Goal: Communication & Community: Answer question/provide support

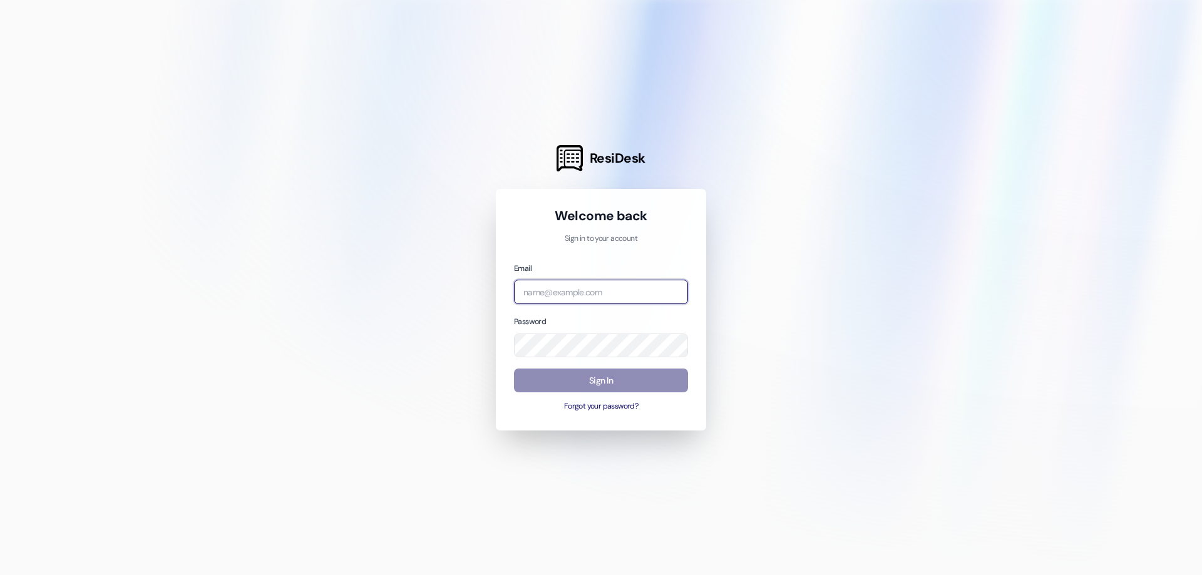
type input "[EMAIL_ADDRESS][DOMAIN_NAME]"
click at [595, 378] on button "Sign In" at bounding box center [601, 381] width 174 height 24
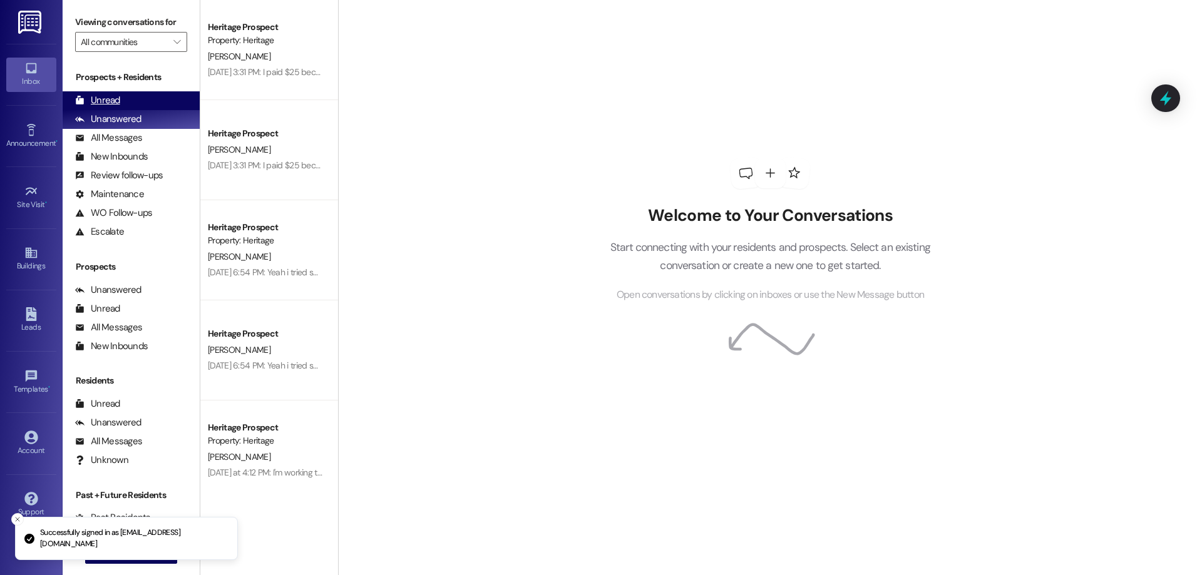
click at [158, 100] on div "Unread (0)" at bounding box center [131, 100] width 137 height 19
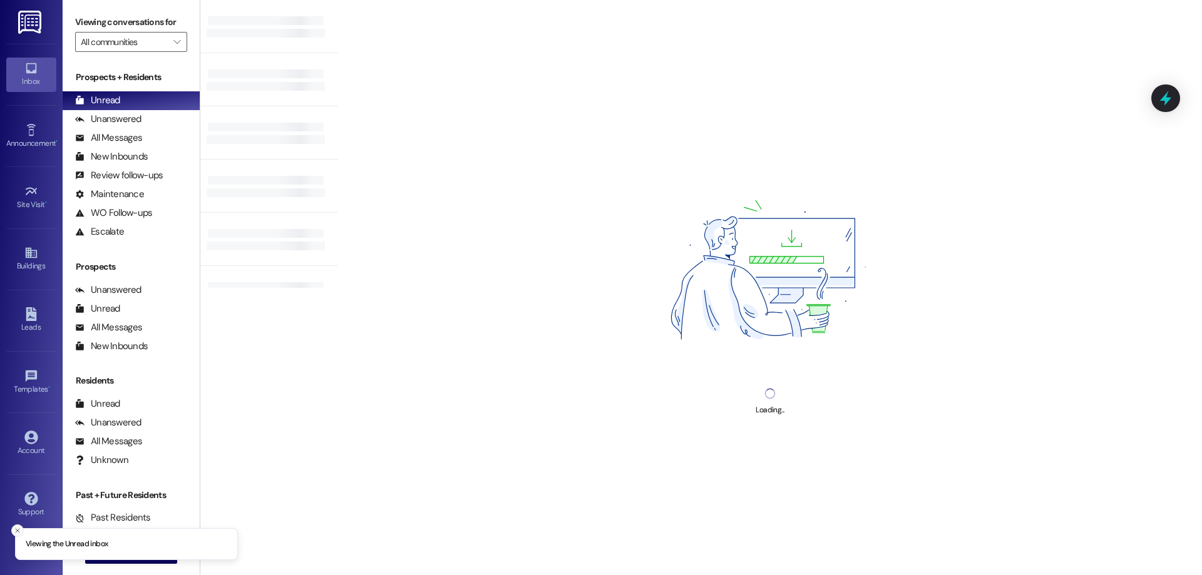
click at [21, 530] on button "Close toast" at bounding box center [17, 530] width 13 height 13
click at [132, 561] on button " New Message" at bounding box center [131, 554] width 93 height 20
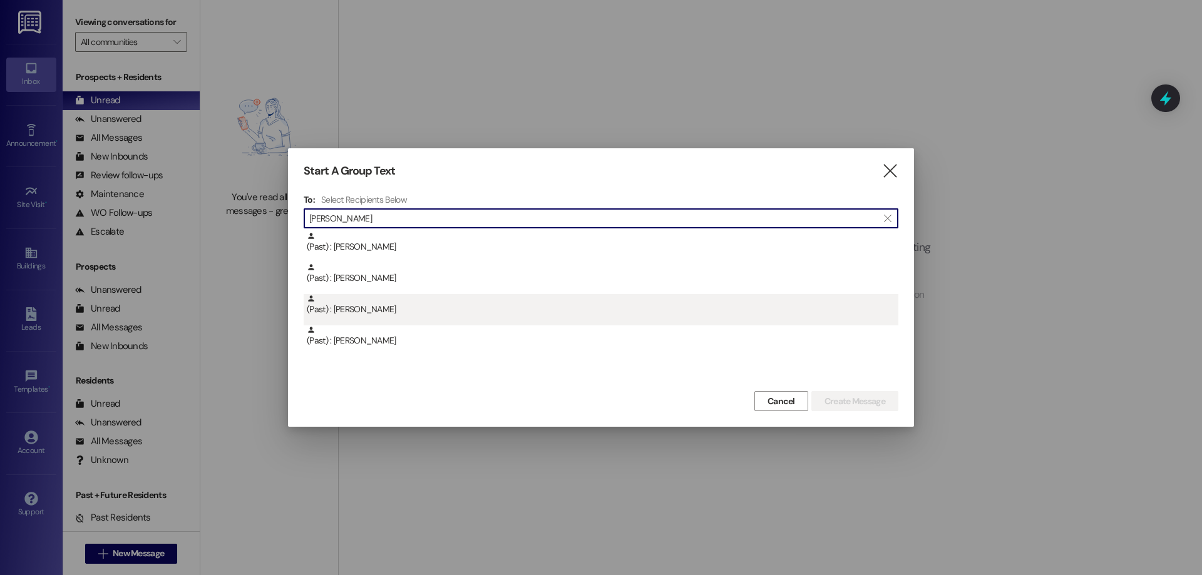
type input "[PERSON_NAME]"
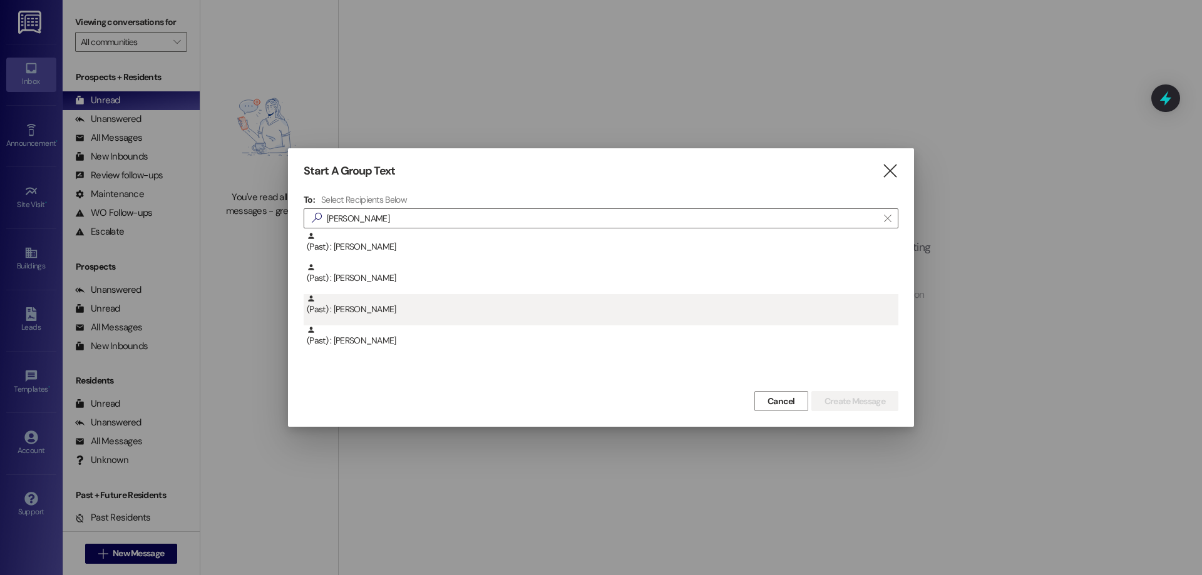
click at [382, 303] on div "(Past) : [PERSON_NAME]" at bounding box center [602, 305] width 591 height 22
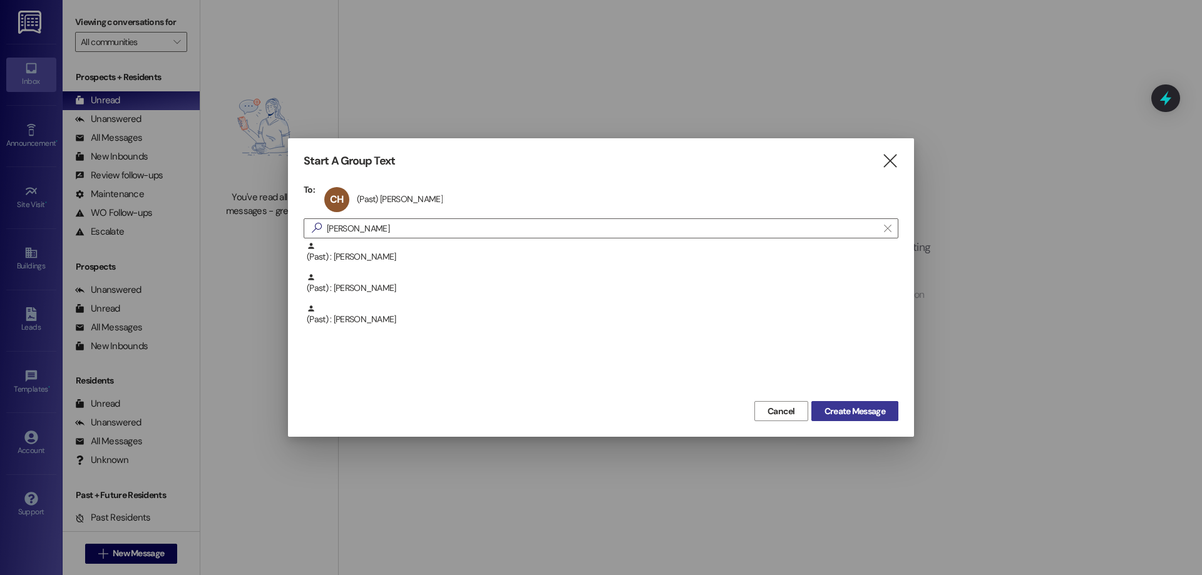
click at [869, 414] on span "Create Message" at bounding box center [854, 411] width 61 height 13
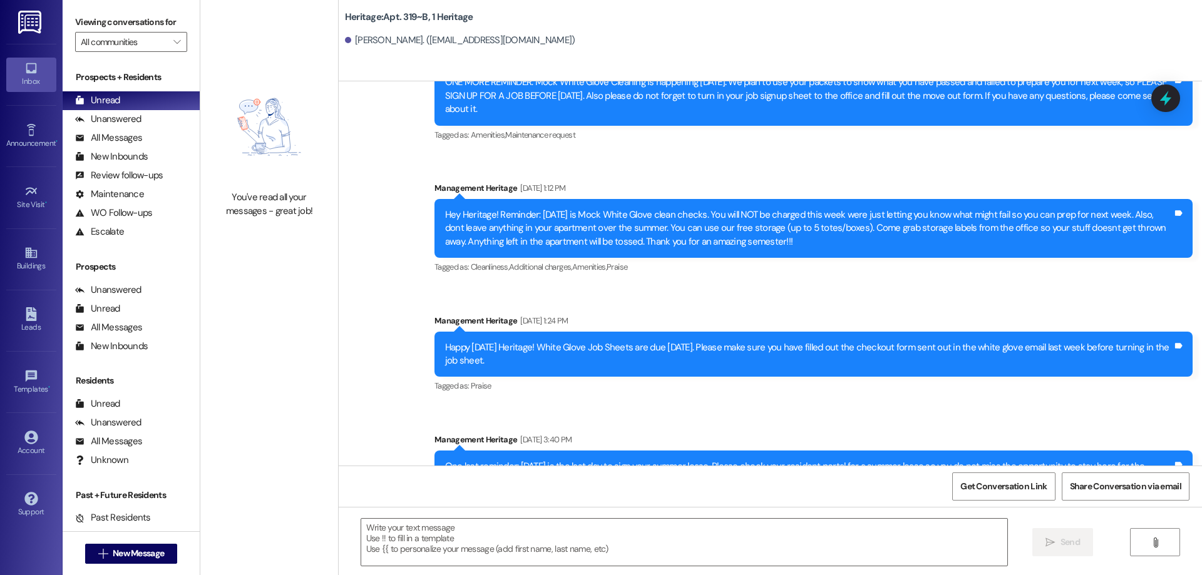
scroll to position [14174, 0]
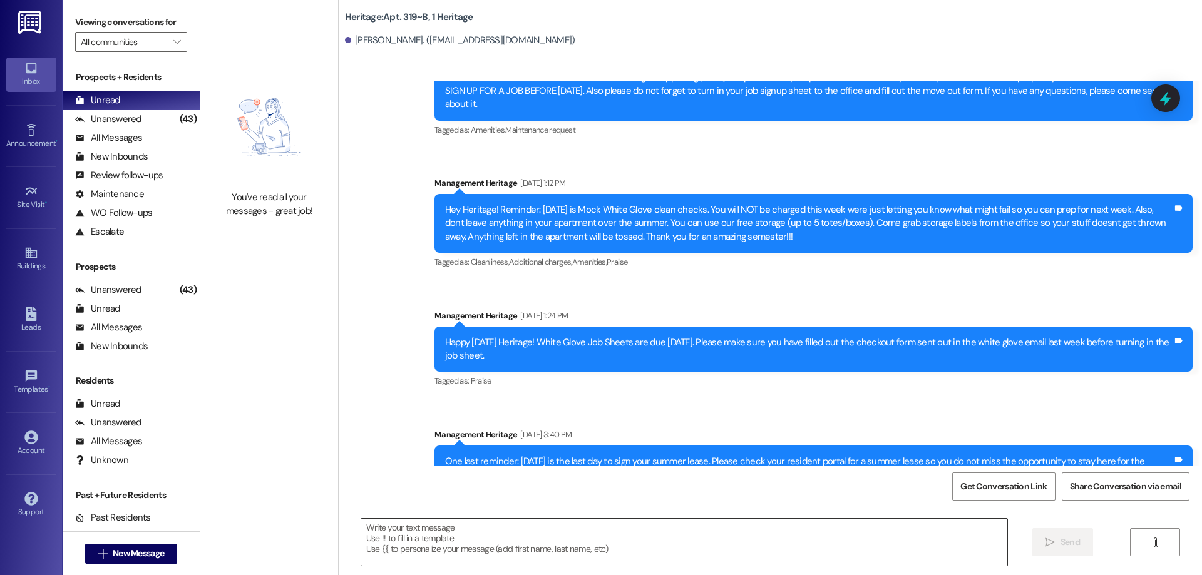
click at [430, 550] on textarea at bounding box center [684, 542] width 646 height 47
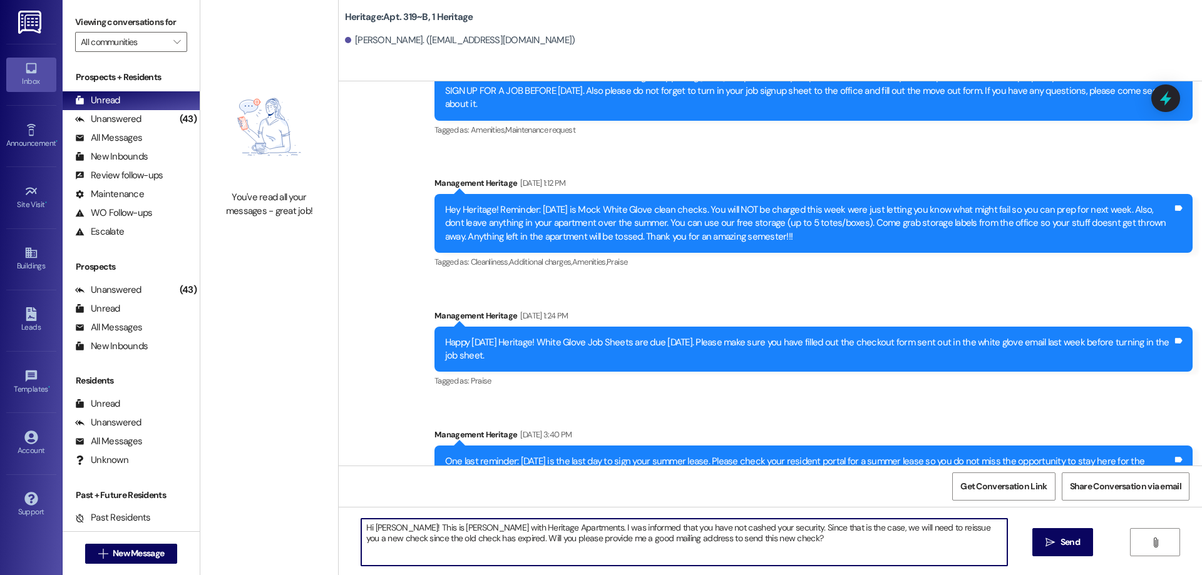
click at [450, 524] on textarea "Hi [PERSON_NAME]! This is [PERSON_NAME] with Heritage Apartments. I was informe…" at bounding box center [684, 542] width 646 height 47
type textarea "Hi [PERSON_NAME]! This is [PERSON_NAME] with Heritage Apartments. I was informe…"
click at [458, 516] on div "Hi [PERSON_NAME]! This is [PERSON_NAME] with Heritage Apartments. I was informe…" at bounding box center [770, 554] width 863 height 94
click at [458, 538] on textarea "Hi [PERSON_NAME]! This is [PERSON_NAME] with Heritage Apartments. I was informe…" at bounding box center [684, 542] width 646 height 47
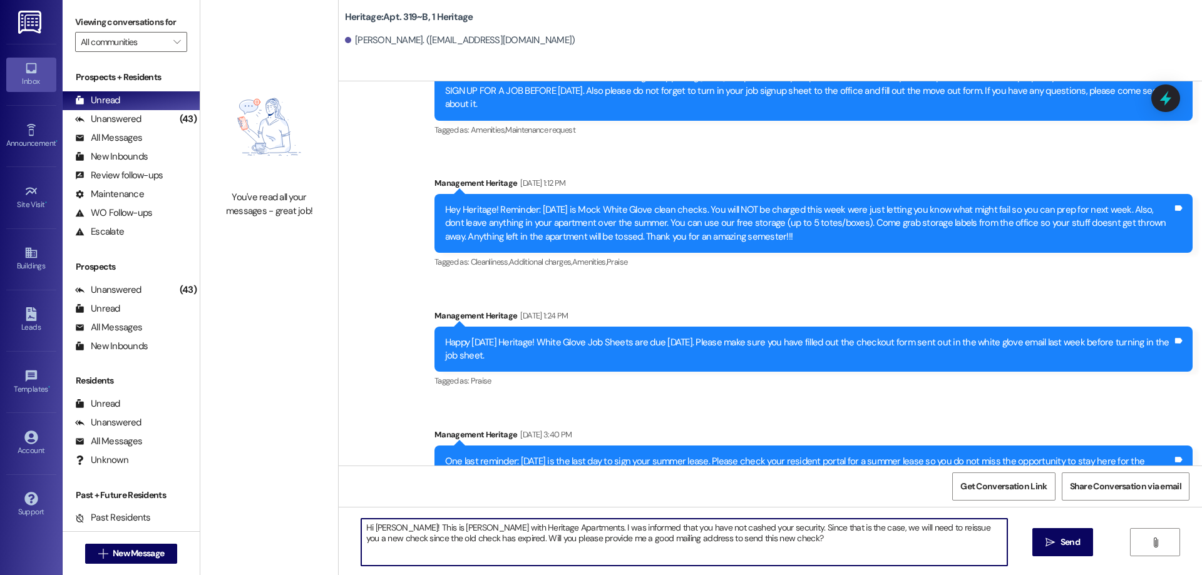
click at [458, 538] on textarea "Hi [PERSON_NAME]! This is [PERSON_NAME] with Heritage Apartments. I was informe…" at bounding box center [684, 542] width 646 height 47
click at [1058, 542] on span "Send" at bounding box center [1070, 542] width 24 height 13
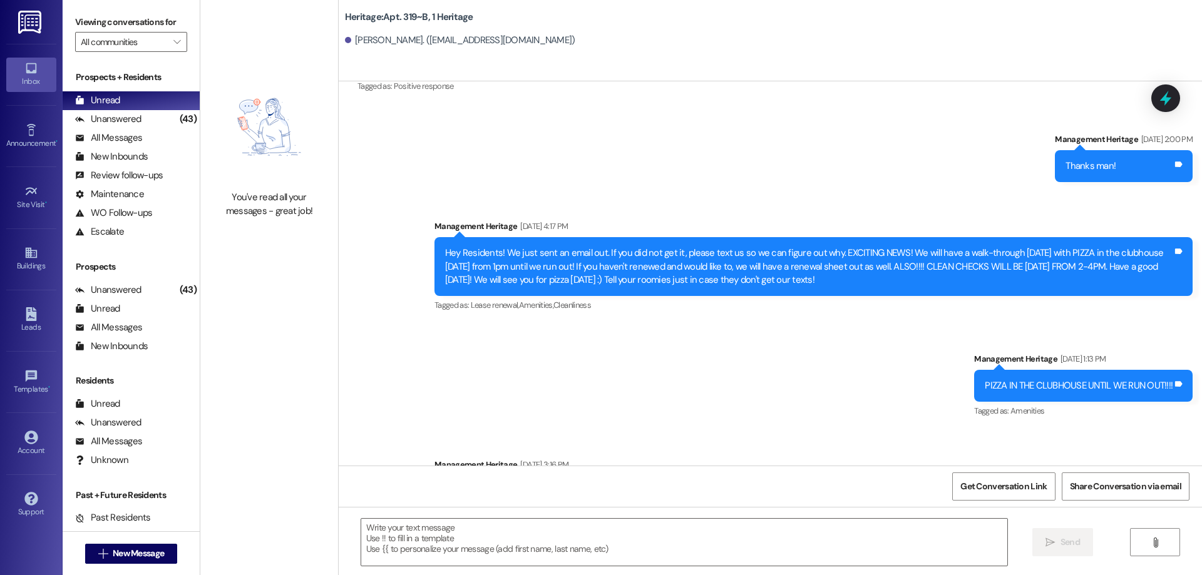
scroll to position [7644, 0]
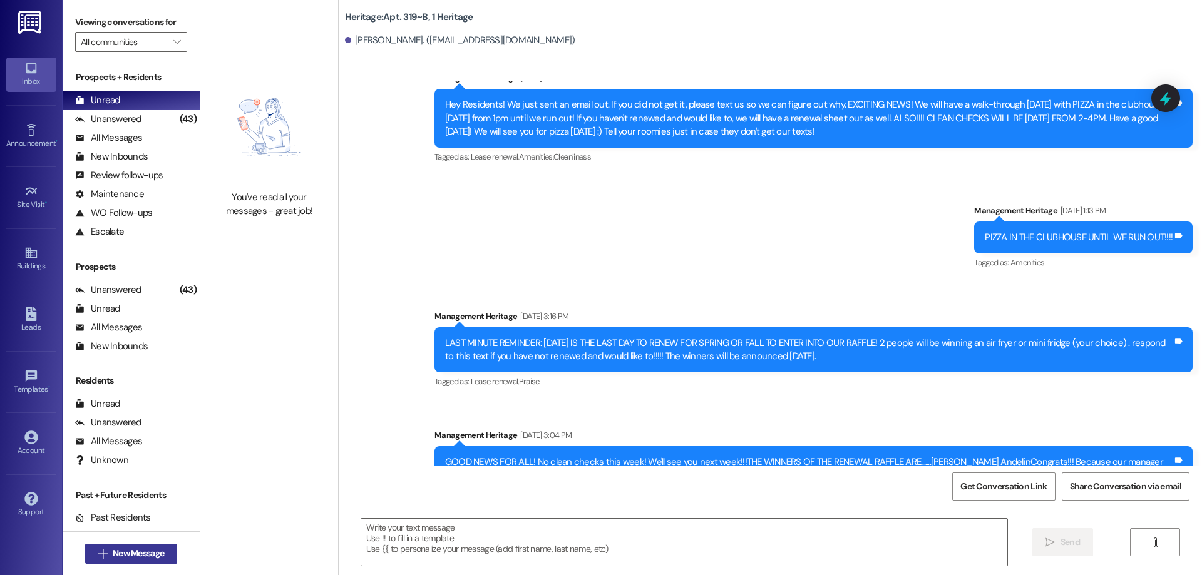
click at [89, 558] on button " New Message" at bounding box center [131, 554] width 93 height 20
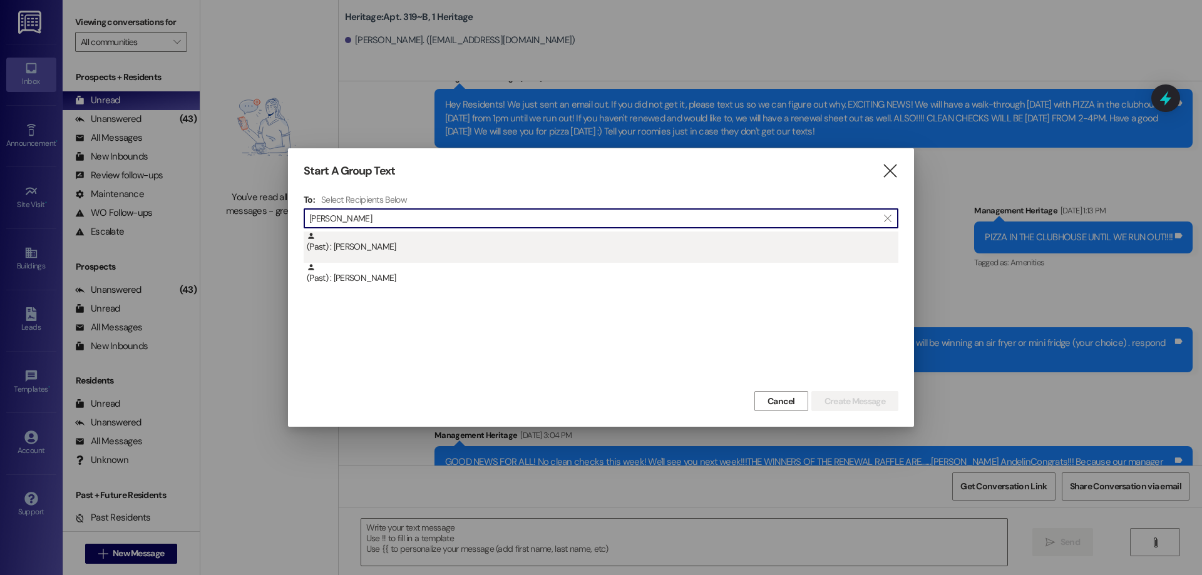
type input "[PERSON_NAME]"
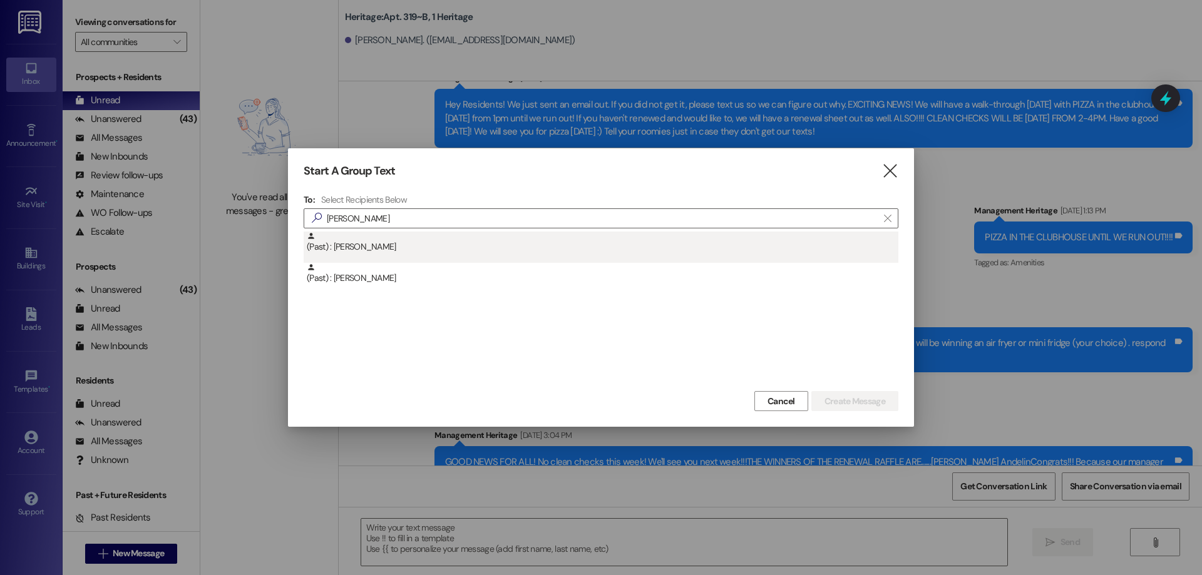
click at [443, 247] on div "(Past) : [PERSON_NAME]" at bounding box center [602, 243] width 591 height 22
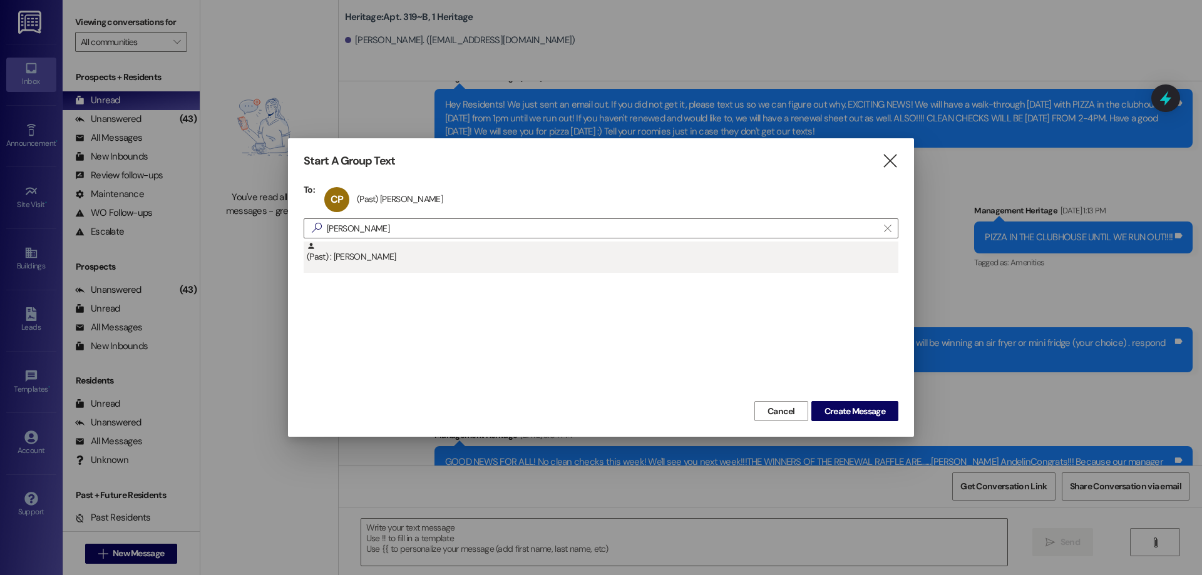
click at [544, 259] on div "(Past) : [PERSON_NAME]" at bounding box center [602, 253] width 591 height 22
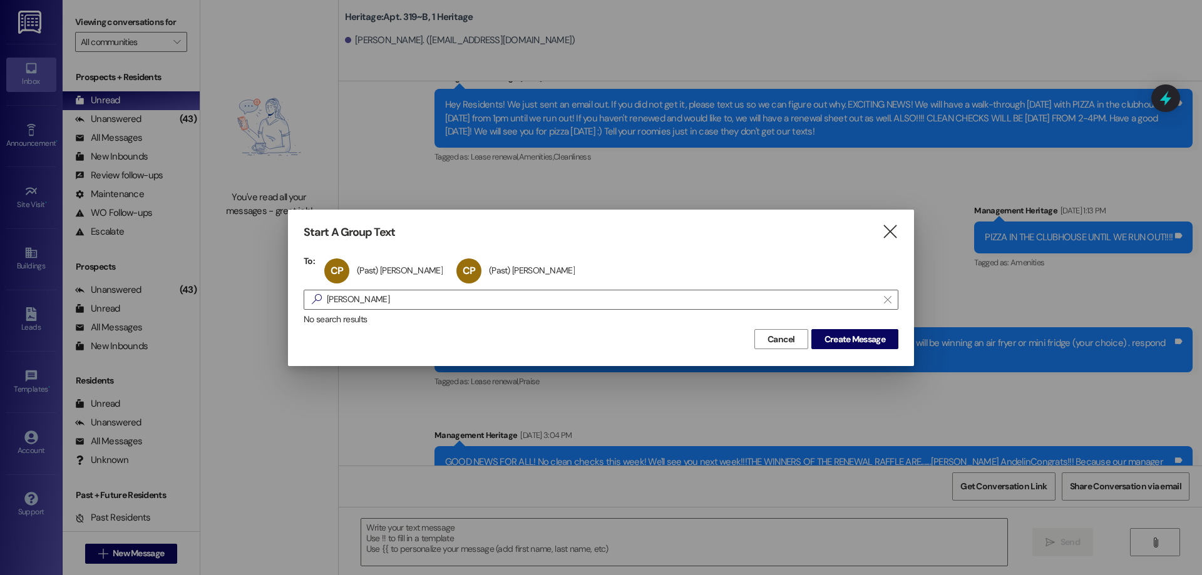
click at [879, 230] on div "Start A Group Text " at bounding box center [601, 232] width 595 height 14
click at [891, 232] on icon "" at bounding box center [889, 231] width 17 height 13
